Goal: Information Seeking & Learning: Learn about a topic

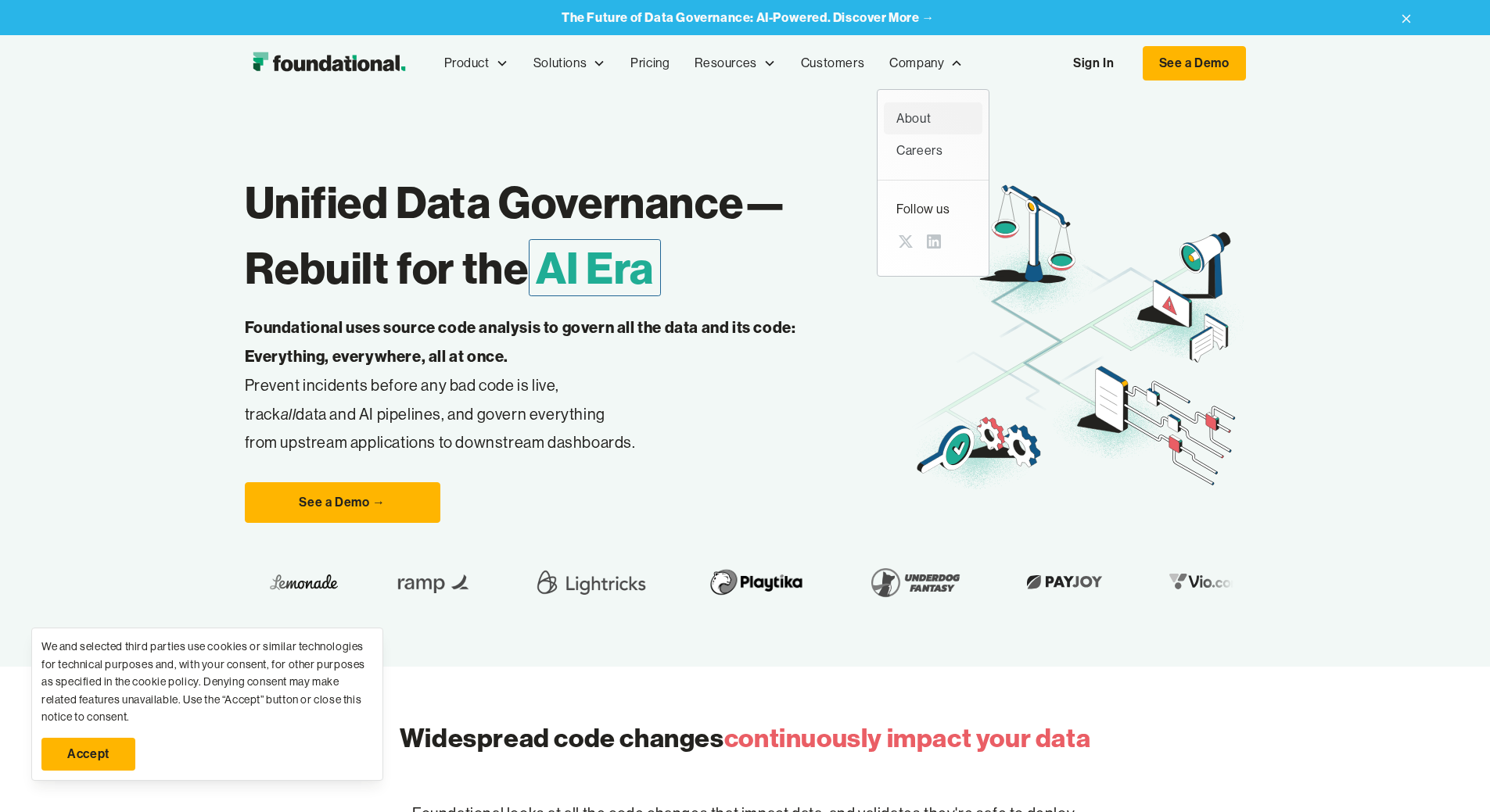
click at [896, 115] on div "About" at bounding box center [933, 119] width 73 height 21
click at [96, 760] on link "Accept" at bounding box center [88, 754] width 94 height 33
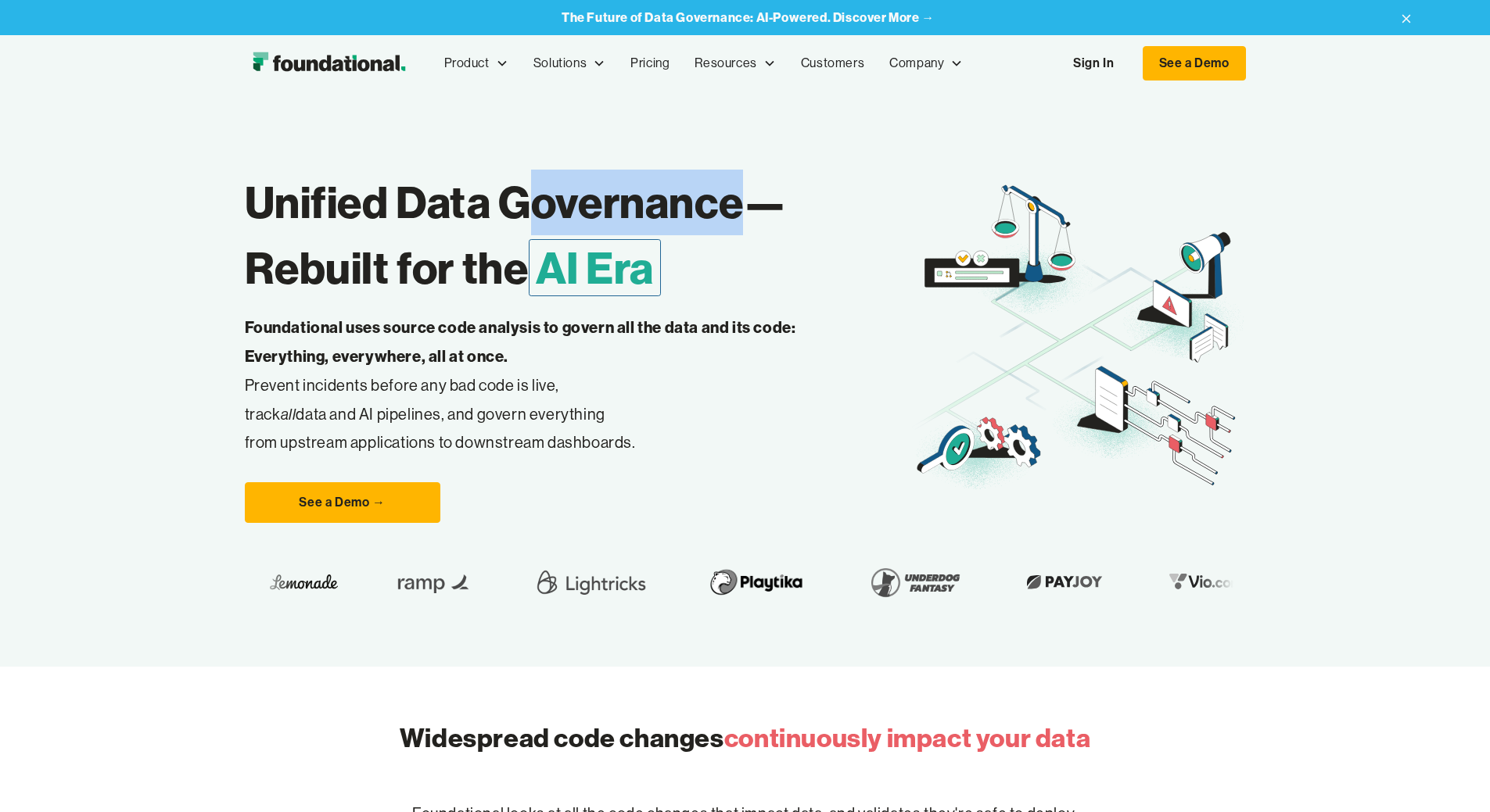
drag, startPoint x: 392, startPoint y: 264, endPoint x: 693, endPoint y: 296, distance: 302.7
click at [613, 266] on h1 "Unified Data Governance— Rebuilt for the AI Era" at bounding box center [578, 235] width 667 height 132
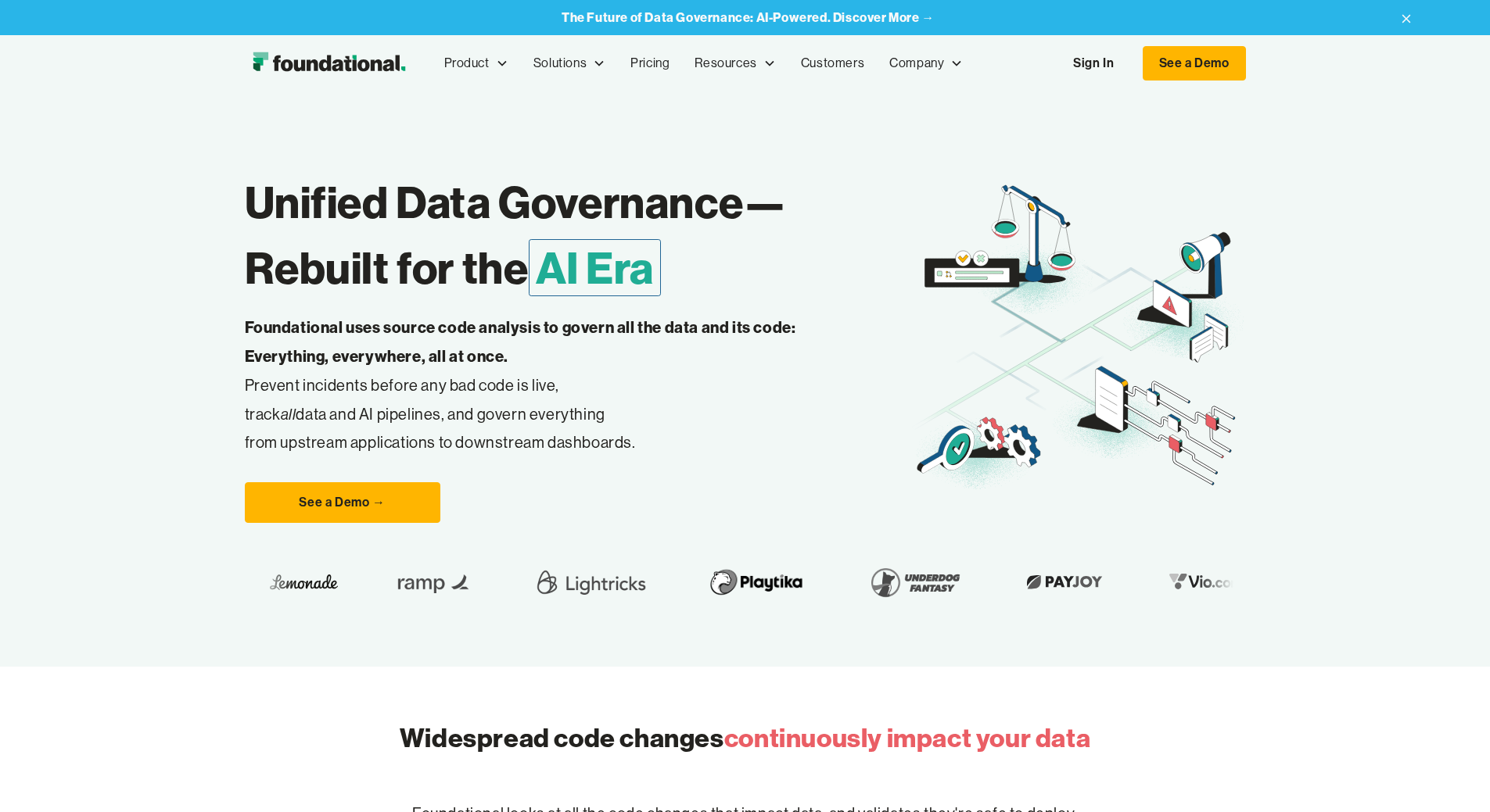
click at [696, 297] on h1 "Unified Data Governance— Rebuilt for the AI Era" at bounding box center [578, 235] width 667 height 132
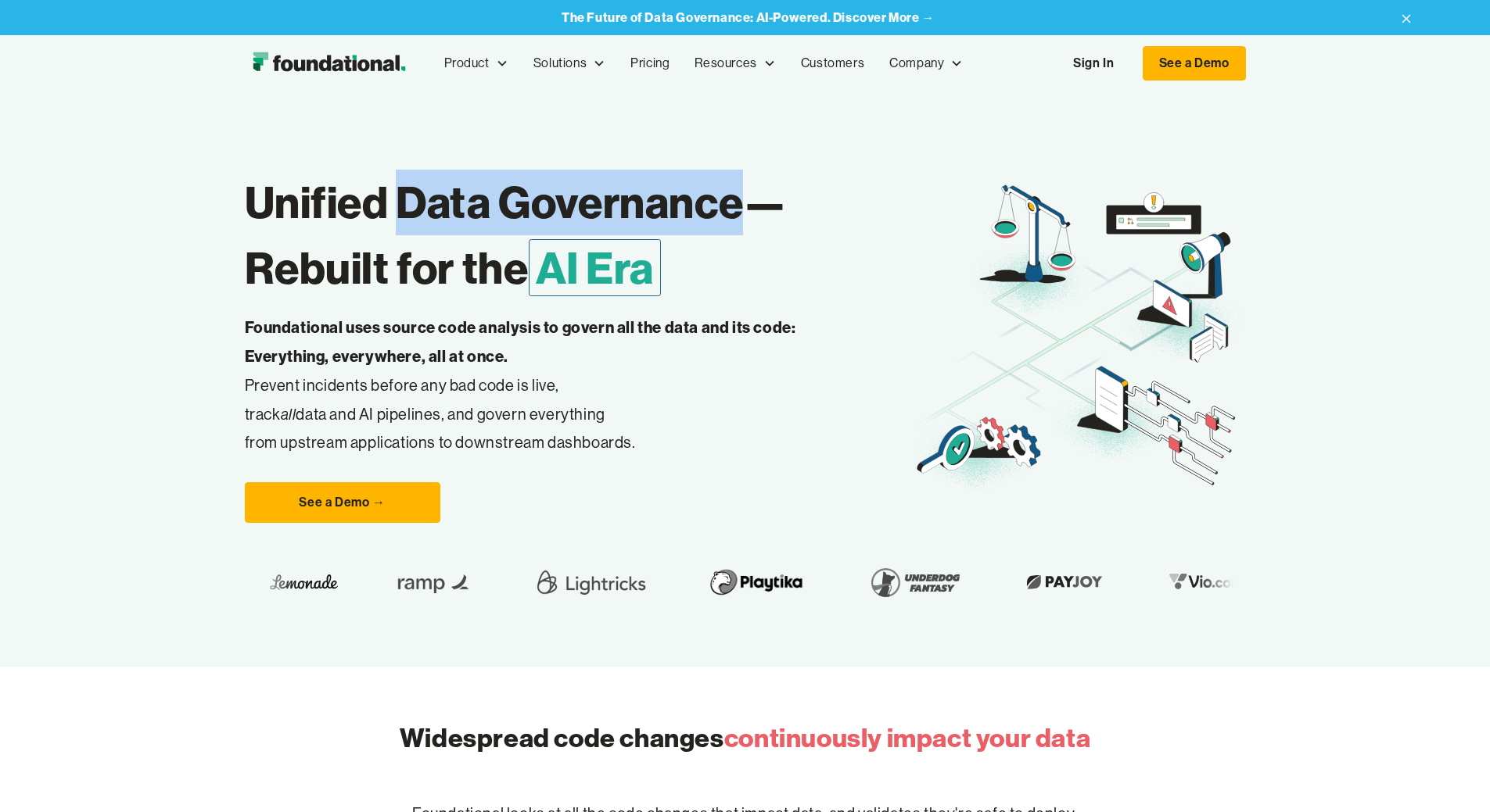
drag, startPoint x: 620, startPoint y: 269, endPoint x: 278, endPoint y: 266, distance: 342.0
click at [278, 266] on h1 "Unified Data Governance— Rebuilt for the AI Era" at bounding box center [578, 235] width 667 height 132
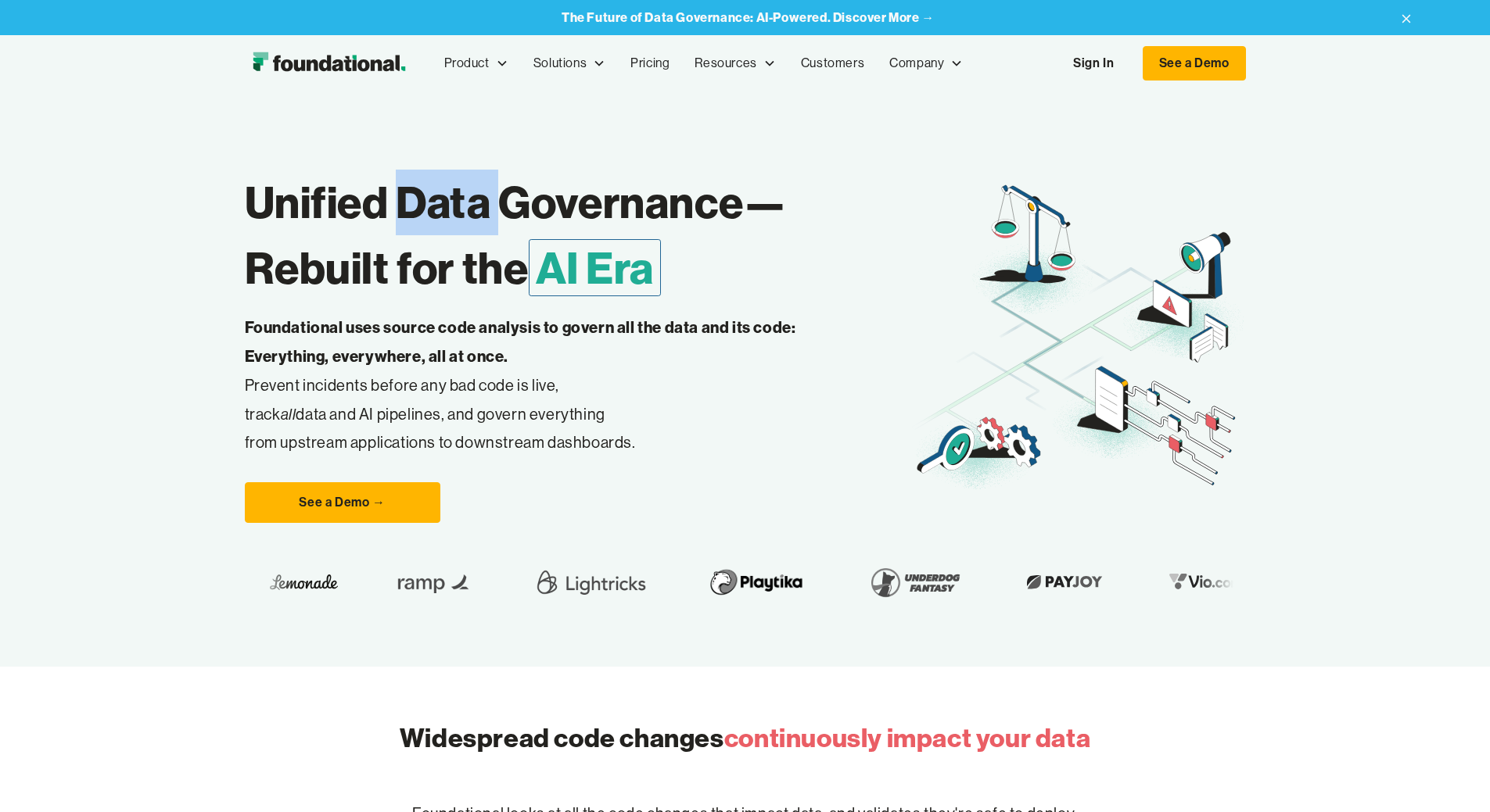
drag, startPoint x: 281, startPoint y: 267, endPoint x: 371, endPoint y: 267, distance: 90.0
click at [371, 267] on h1 "Unified Data Governance— Rebuilt for the AI Era" at bounding box center [578, 235] width 667 height 132
click at [398, 267] on h1 "Unified Data Governance— Rebuilt for the AI Era" at bounding box center [578, 235] width 667 height 132
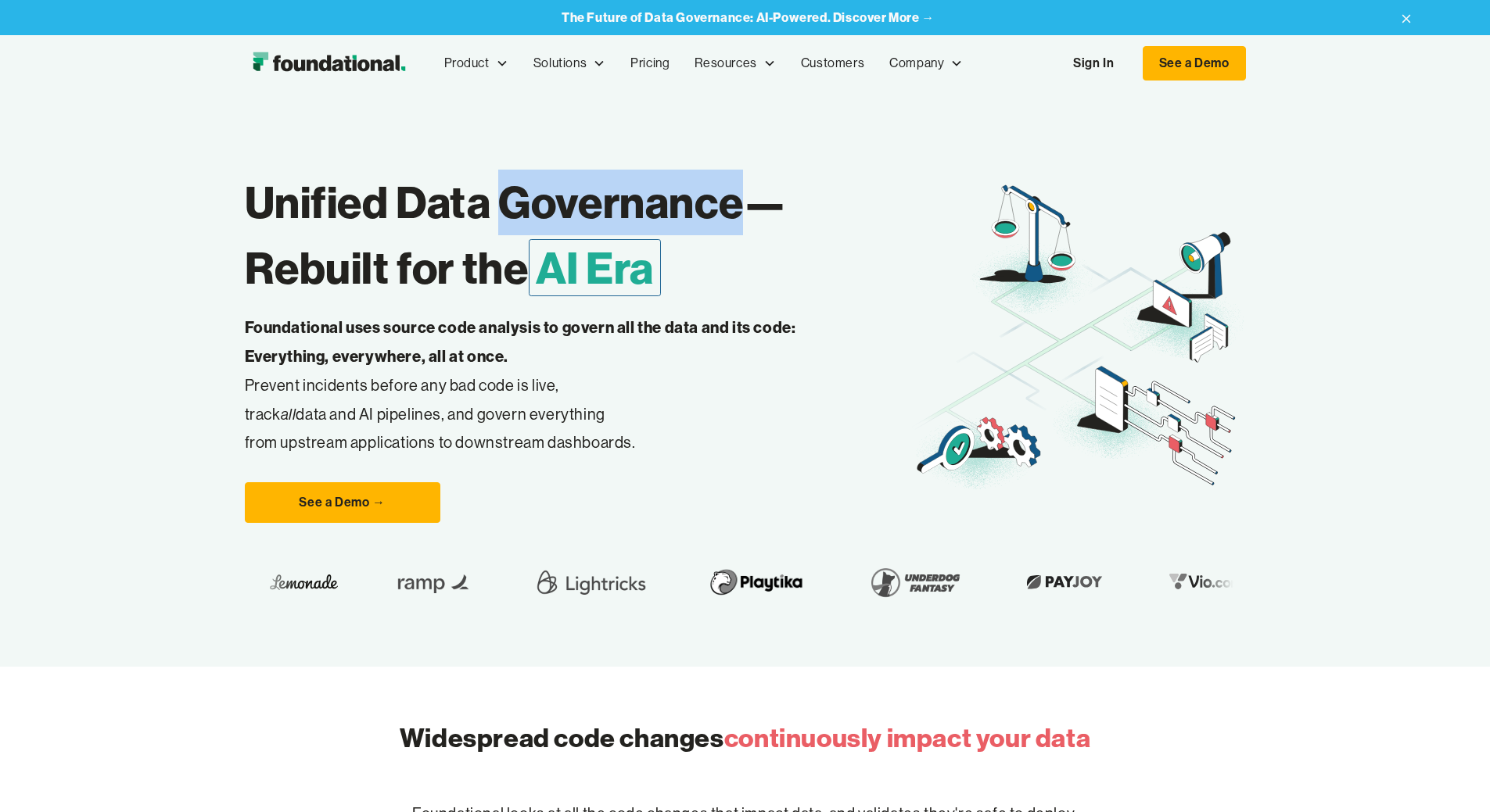
drag, startPoint x: 384, startPoint y: 268, endPoint x: 633, endPoint y: 279, distance: 249.2
click at [633, 279] on h1 "Unified Data Governance— Rebuilt for the AI Era" at bounding box center [578, 235] width 667 height 132
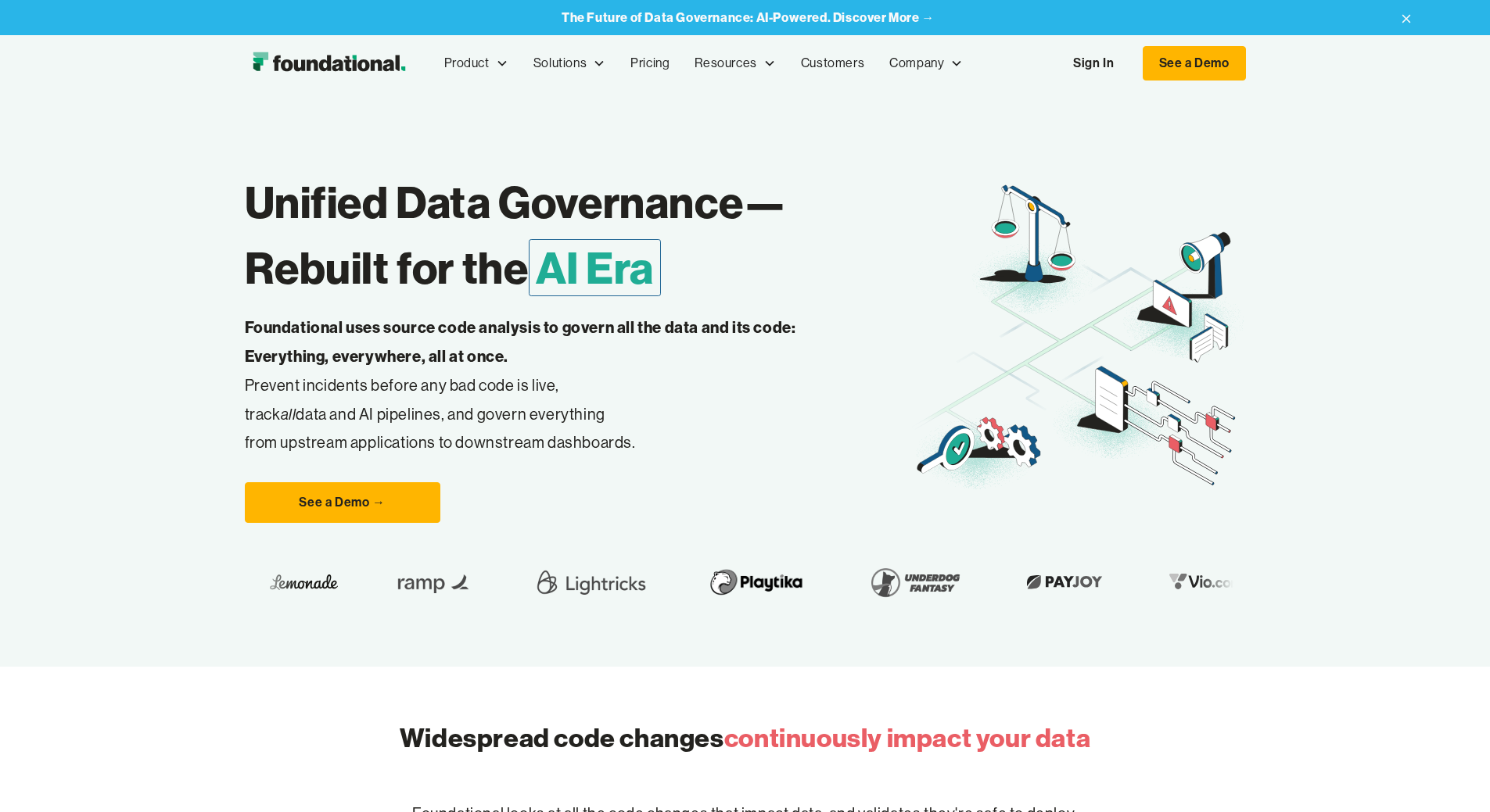
click at [647, 293] on h1 "Unified Data Governance— Rebuilt for the AI Era" at bounding box center [578, 235] width 667 height 132
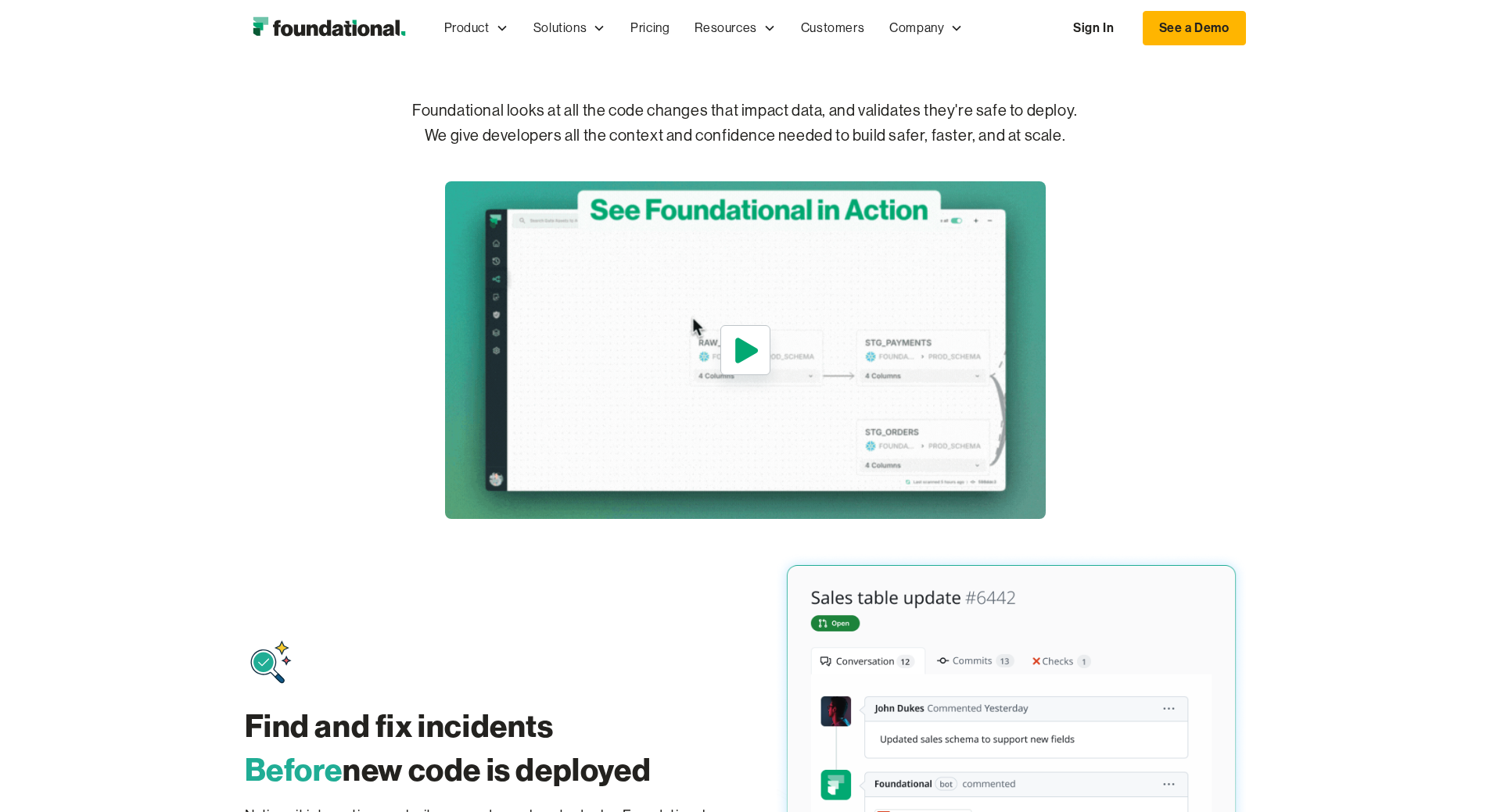
scroll to position [78, 0]
